Goal: Feedback & Contribution: Leave review/rating

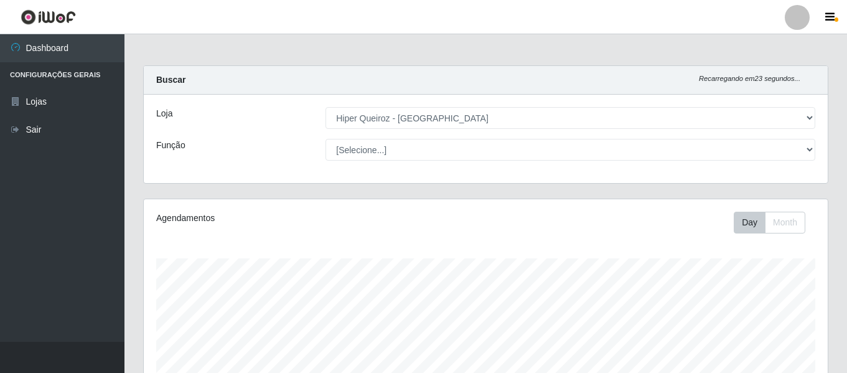
select select "497"
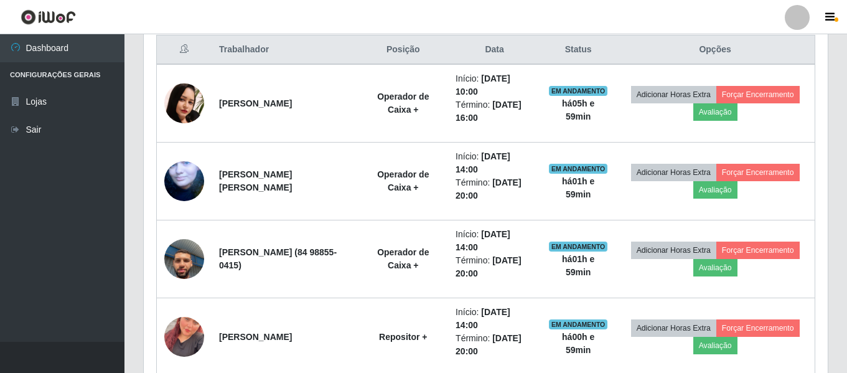
scroll to position [258, 684]
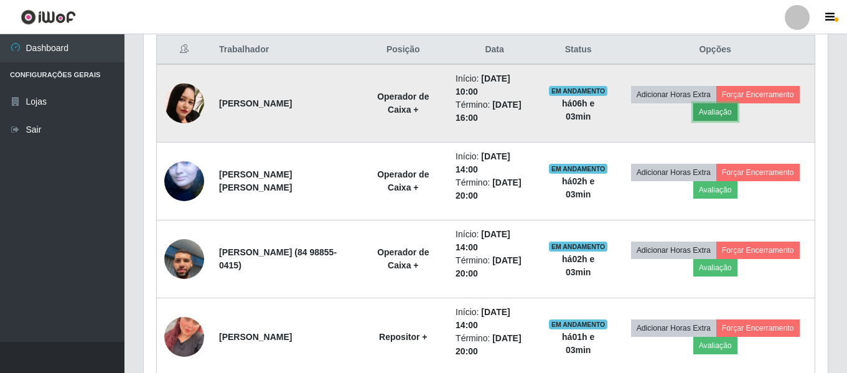
click at [738, 111] on button "Avaliação" at bounding box center [715, 111] width 44 height 17
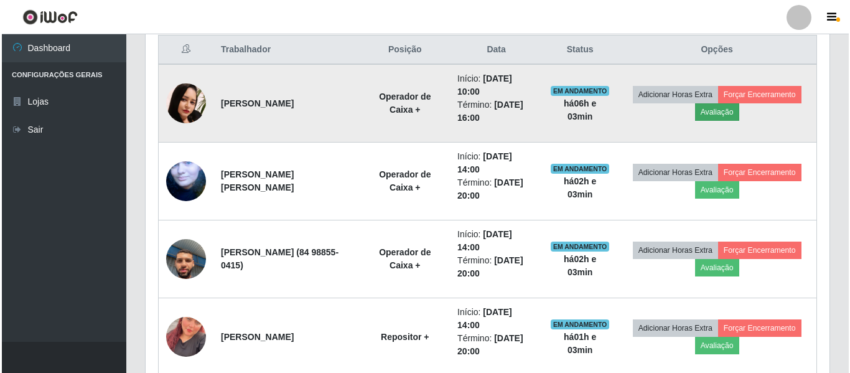
scroll to position [258, 678]
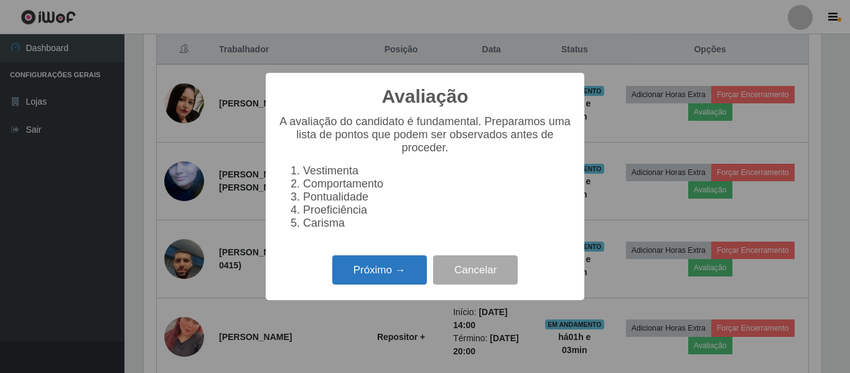
click at [390, 279] on button "Próximo →" at bounding box center [379, 269] width 95 height 29
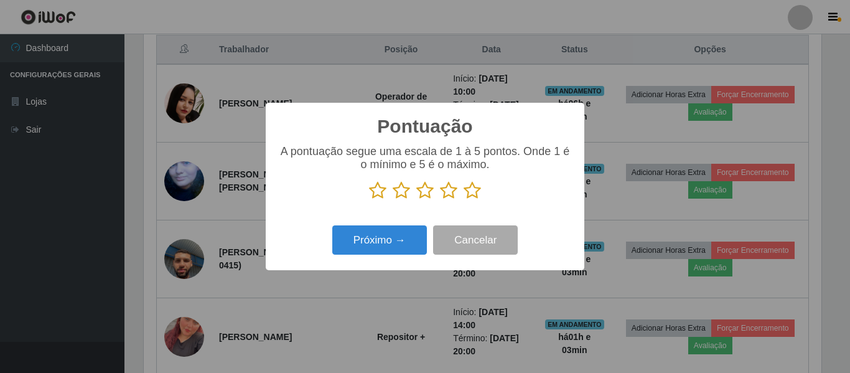
scroll to position [622147, 621728]
click at [368, 233] on button "Próximo →" at bounding box center [379, 239] width 95 height 29
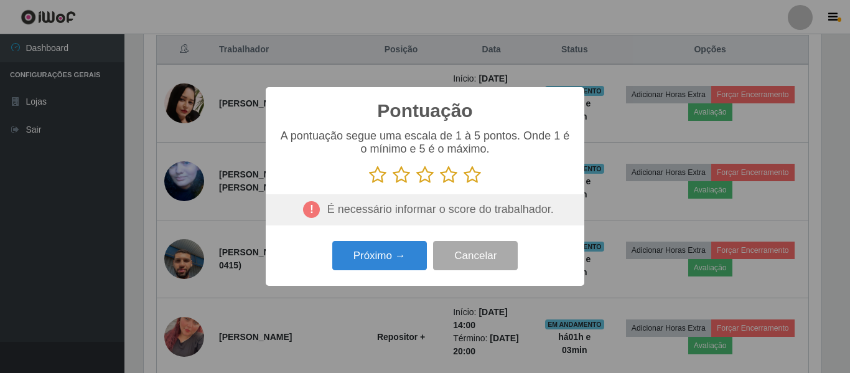
click at [466, 176] on icon at bounding box center [472, 175] width 17 height 19
click at [464, 184] on input "radio" at bounding box center [464, 184] width 0 height 0
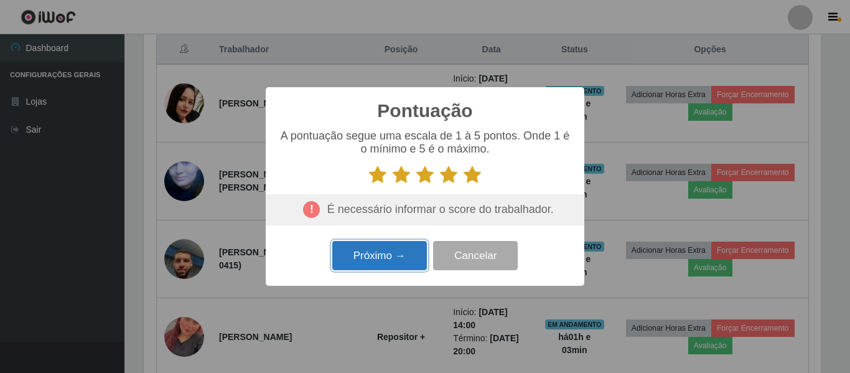
click at [383, 260] on button "Próximo →" at bounding box center [379, 255] width 95 height 29
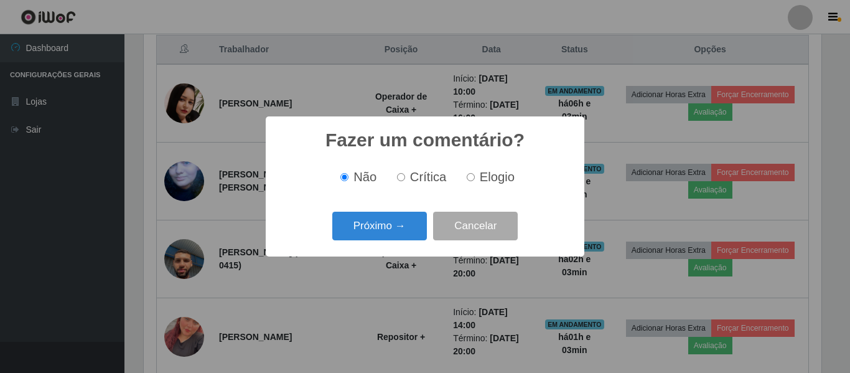
click at [497, 178] on span "Elogio" at bounding box center [497, 177] width 35 height 14
click at [475, 178] on input "Elogio" at bounding box center [471, 177] width 8 height 8
radio input "true"
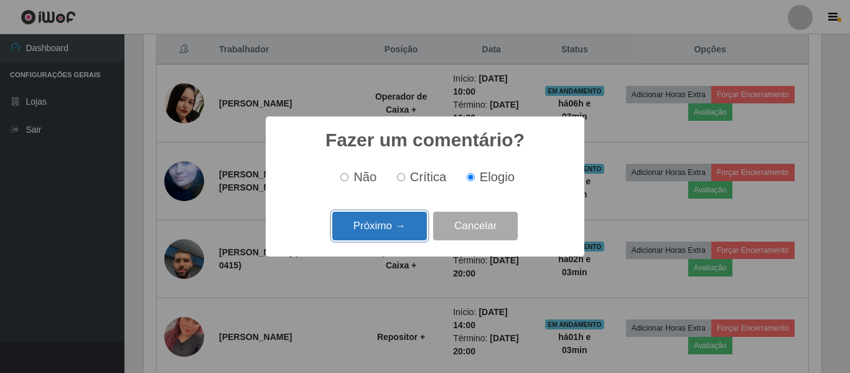
click at [399, 226] on button "Próximo →" at bounding box center [379, 226] width 95 height 29
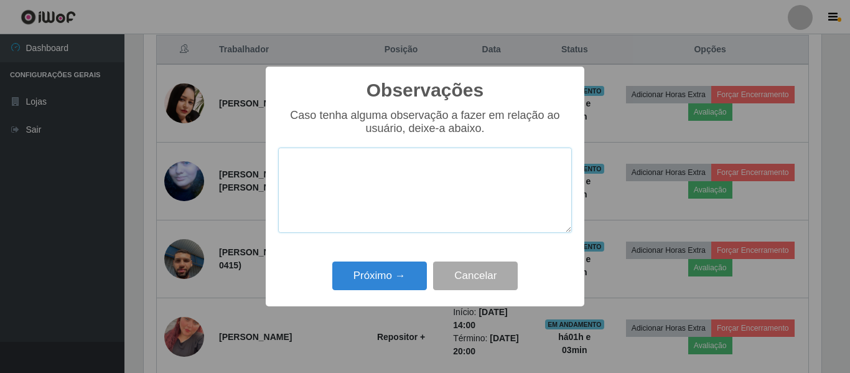
click at [342, 210] on textarea at bounding box center [425, 190] width 294 height 85
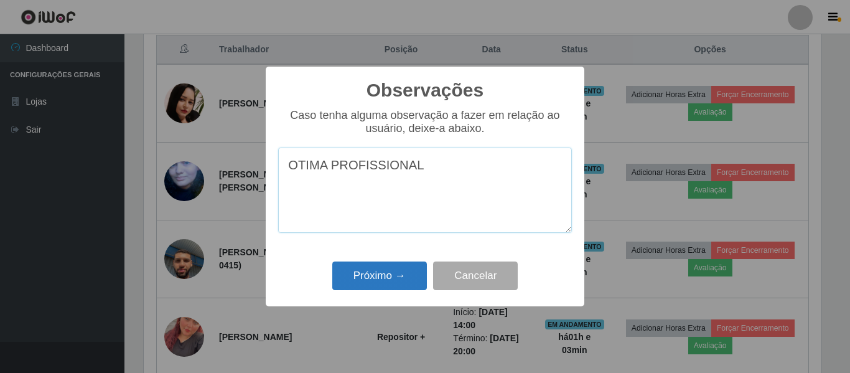
type textarea "OTIMA PROFISSIONAL"
click at [377, 273] on button "Próximo →" at bounding box center [379, 275] width 95 height 29
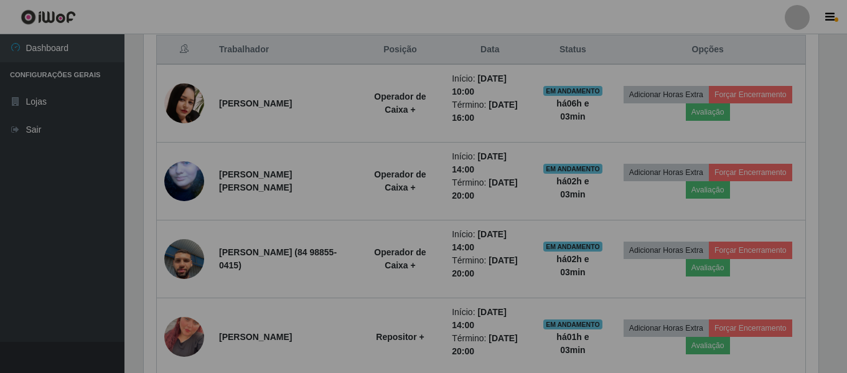
scroll to position [258, 684]
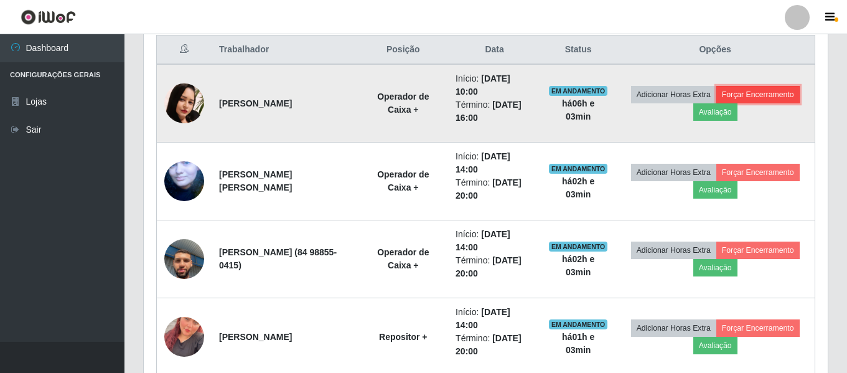
click at [716, 103] on button "Forçar Encerramento" at bounding box center [757, 94] width 83 height 17
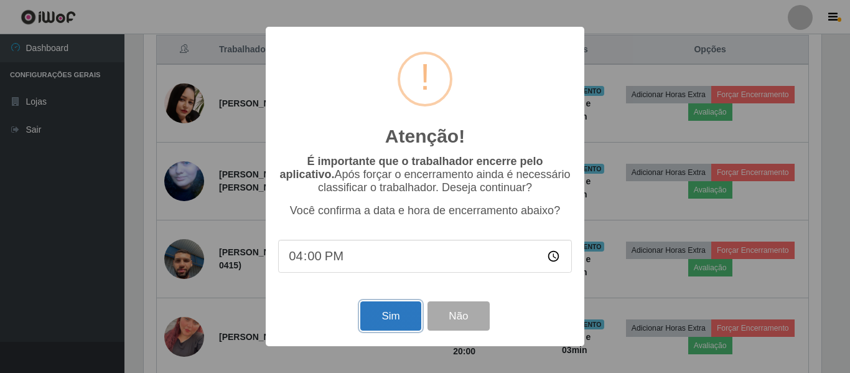
click at [381, 321] on button "Sim" at bounding box center [390, 315] width 60 height 29
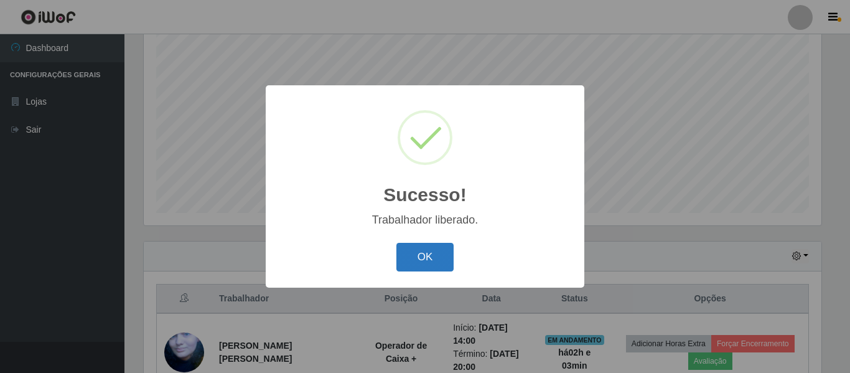
click at [436, 251] on button "OK" at bounding box center [425, 257] width 58 height 29
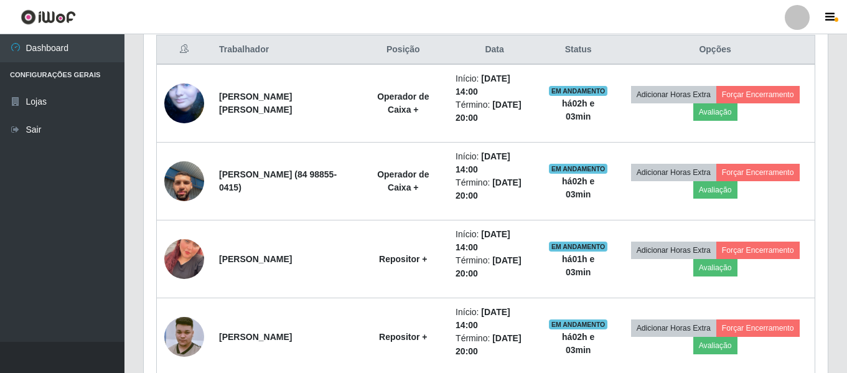
scroll to position [543, 0]
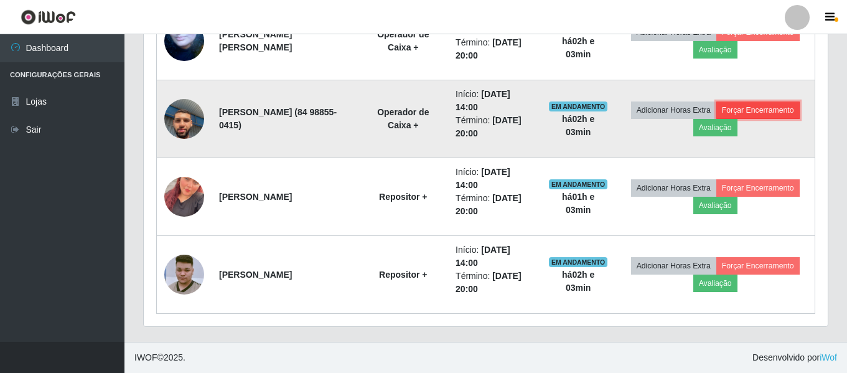
click at [716, 119] on button "Forçar Encerramento" at bounding box center [757, 109] width 83 height 17
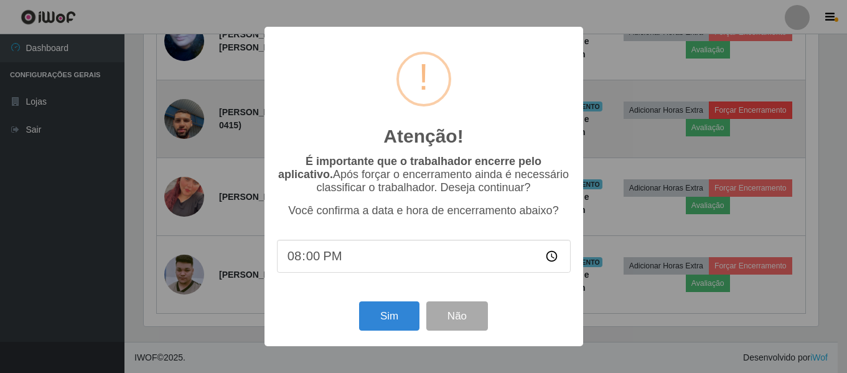
scroll to position [258, 678]
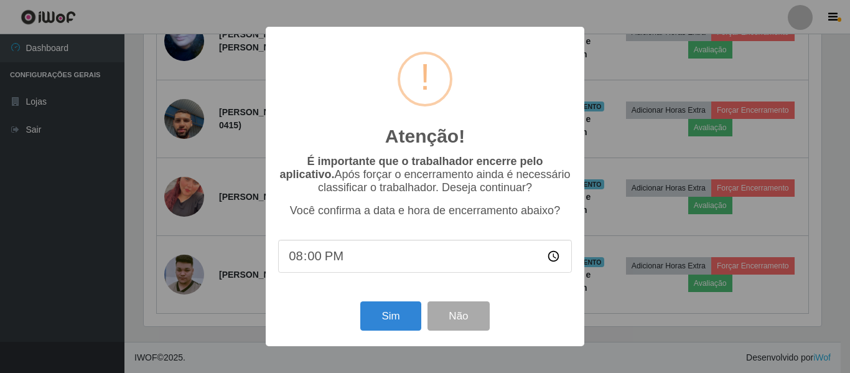
click at [550, 262] on input "20:00" at bounding box center [425, 256] width 294 height 33
type input "16:01"
click at [390, 319] on button "Sim" at bounding box center [390, 315] width 60 height 29
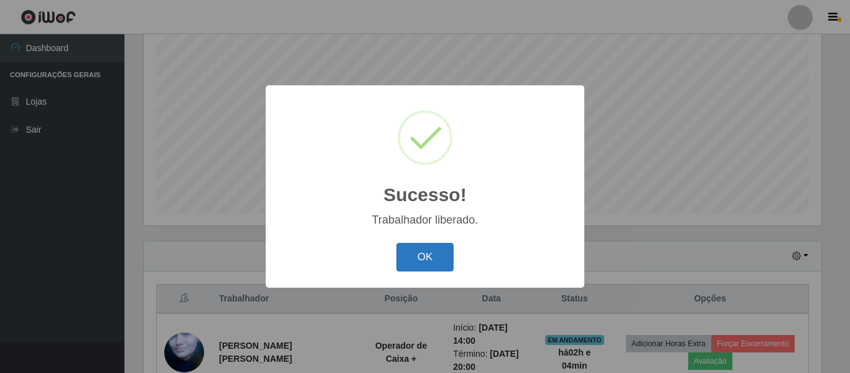
click at [431, 260] on button "OK" at bounding box center [425, 257] width 58 height 29
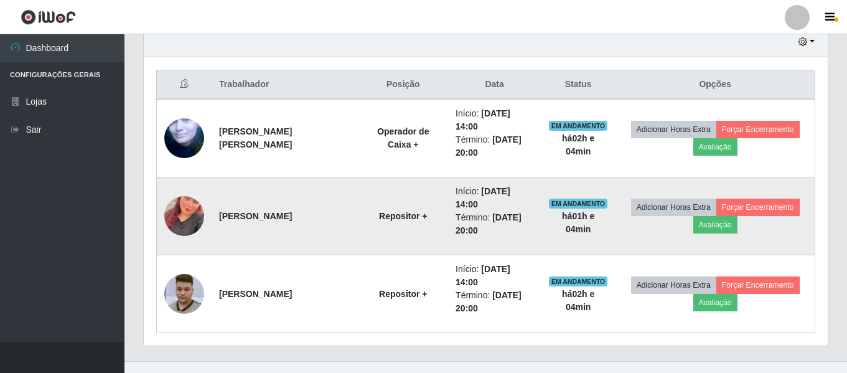
scroll to position [466, 0]
